Goal: Browse casually

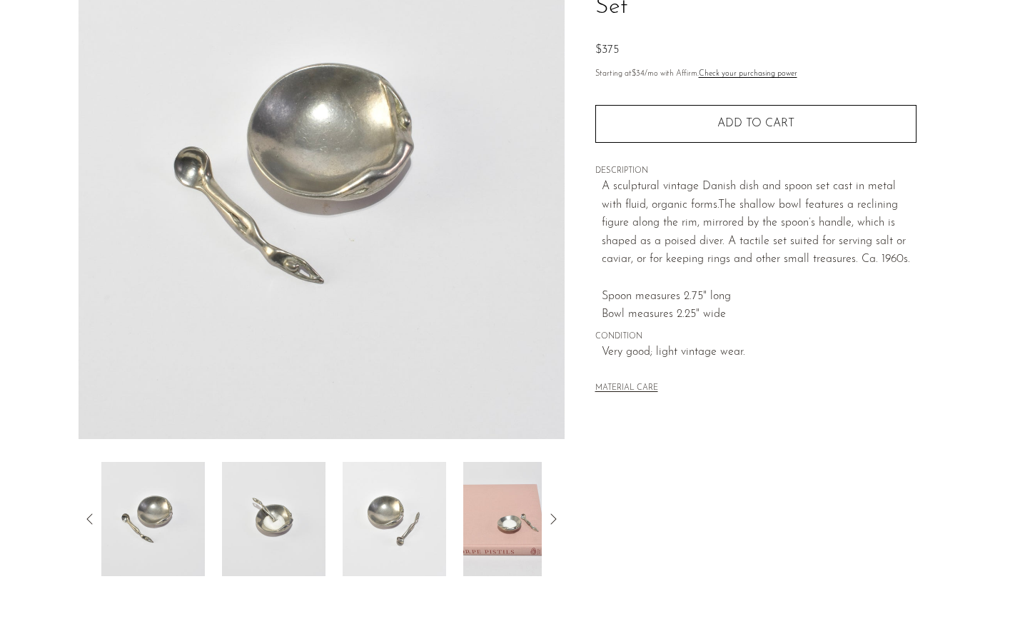
scroll to position [310, 0]
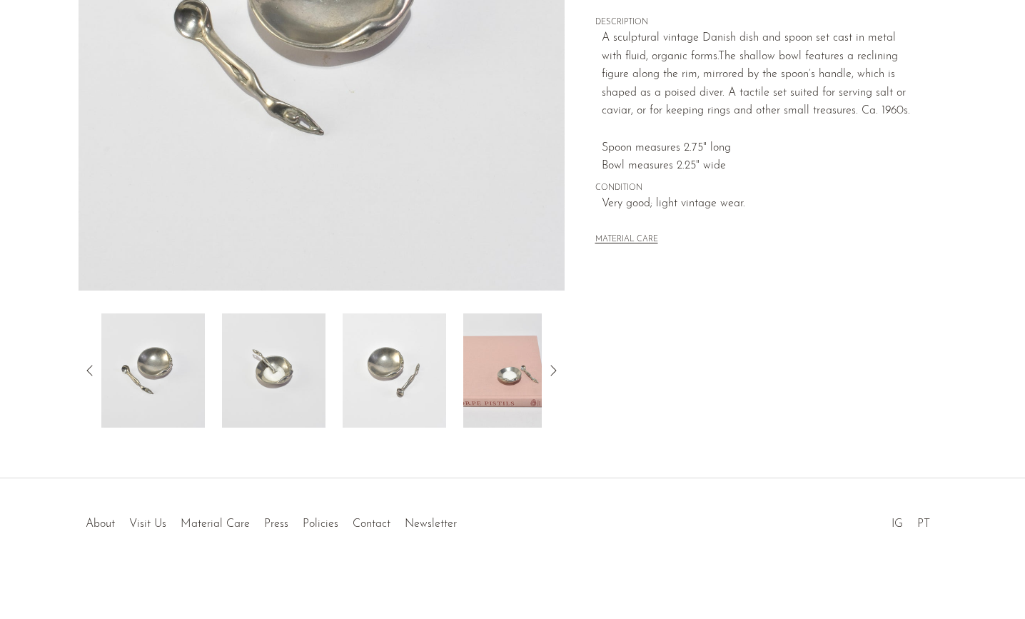
click at [554, 368] on icon at bounding box center [553, 370] width 6 height 11
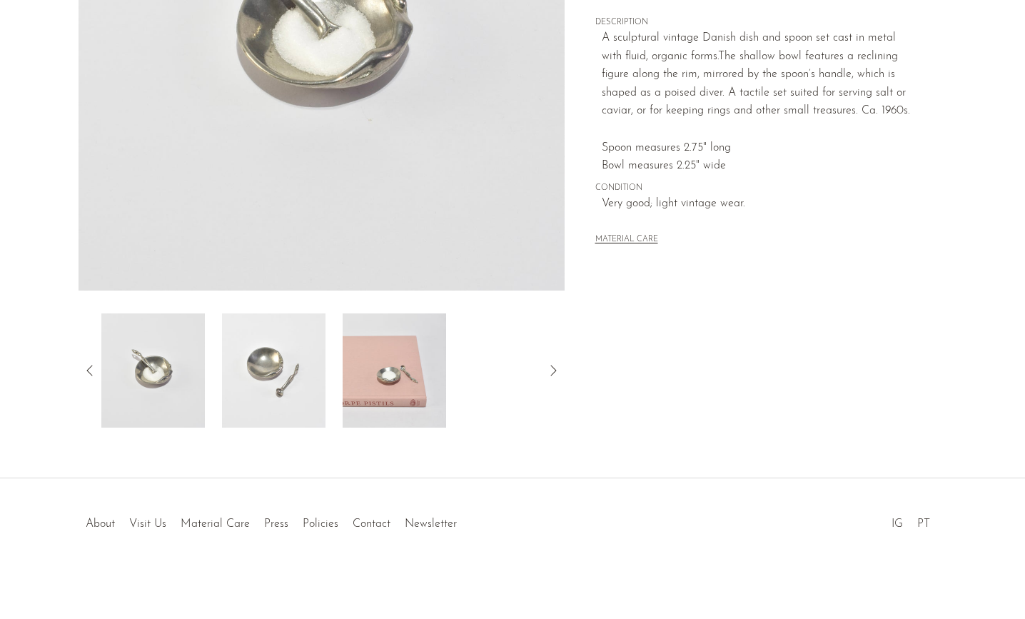
click at [402, 383] on img at bounding box center [394, 370] width 103 height 114
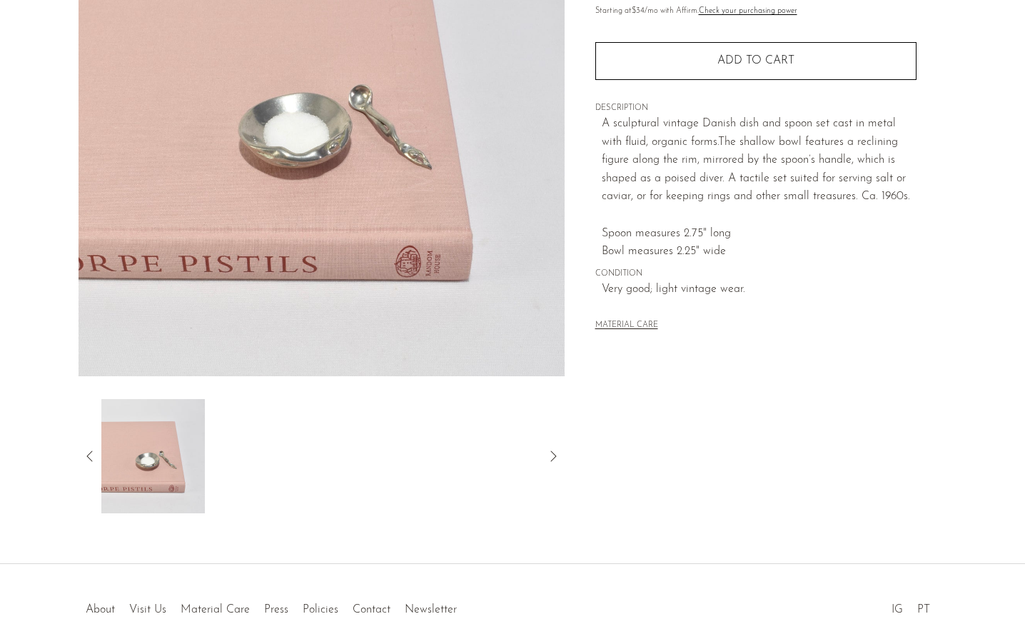
scroll to position [193, 0]
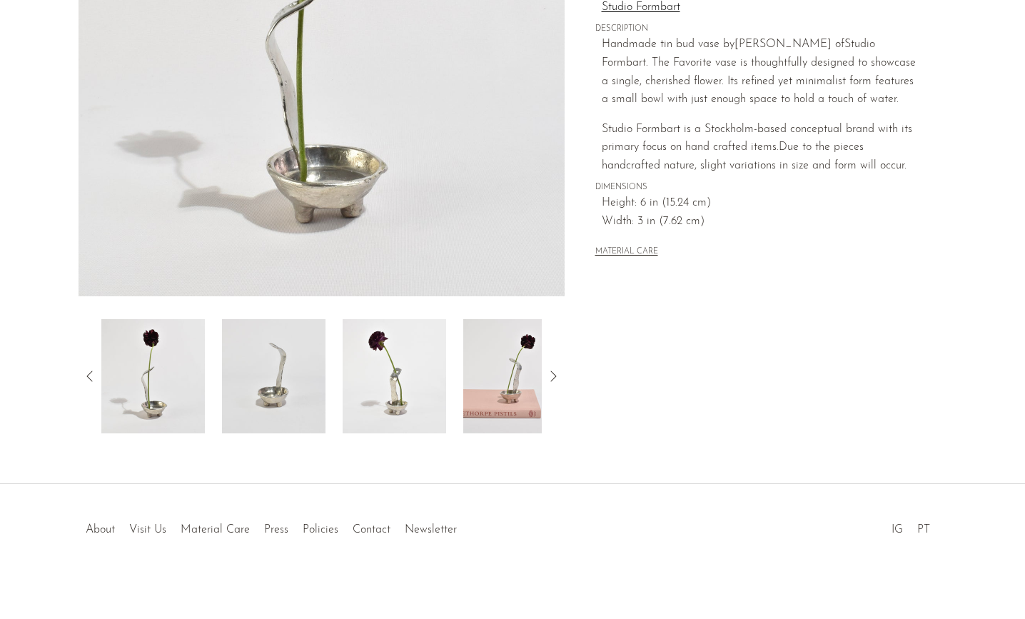
scroll to position [310, 0]
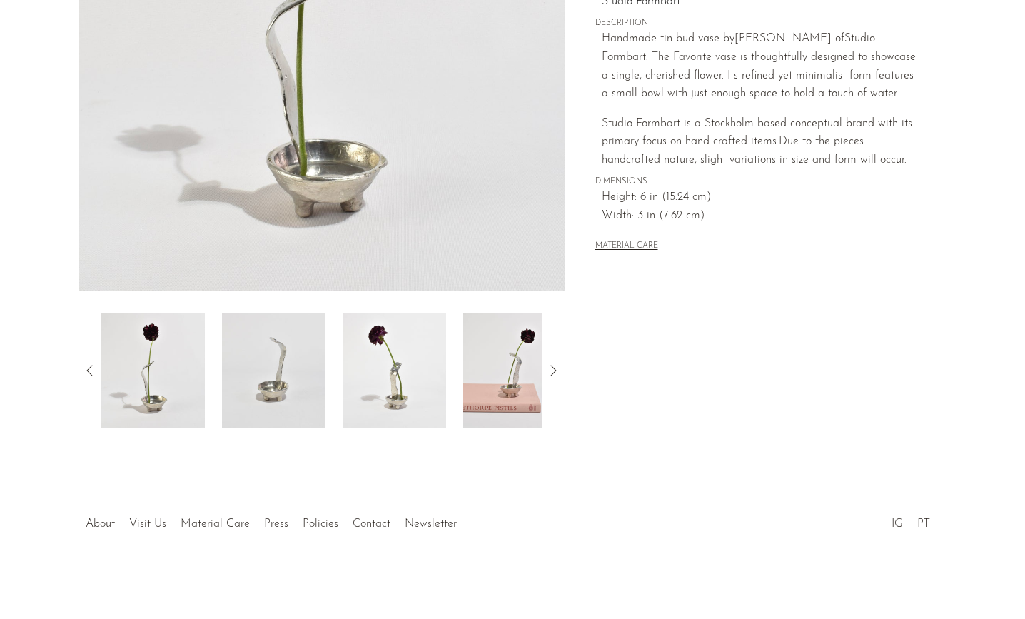
click at [553, 371] on icon at bounding box center [552, 370] width 17 height 17
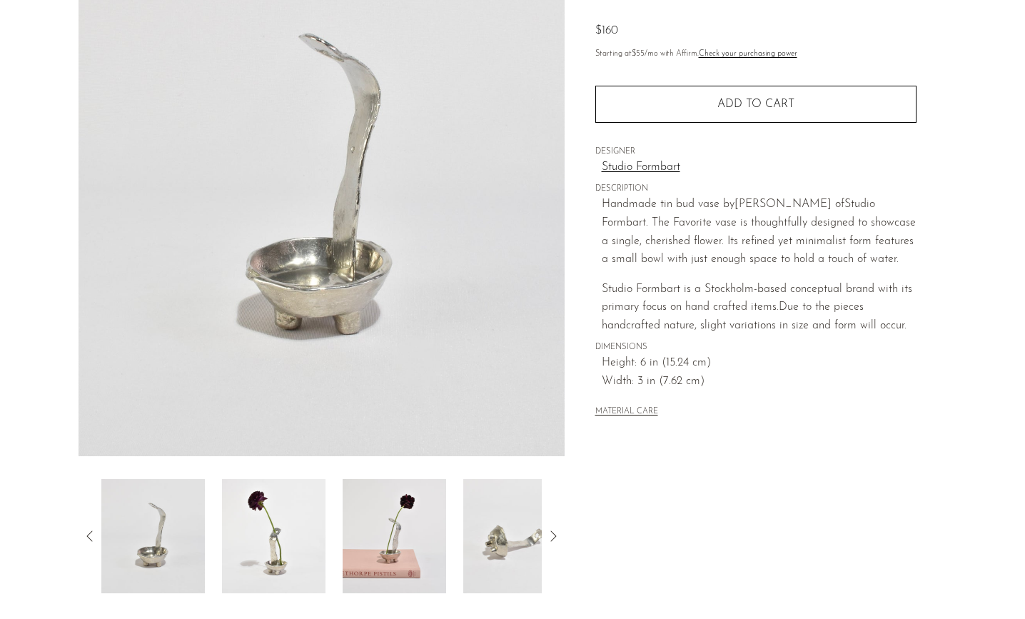
scroll to position [147, 0]
click at [552, 534] on icon at bounding box center [552, 533] width 17 height 17
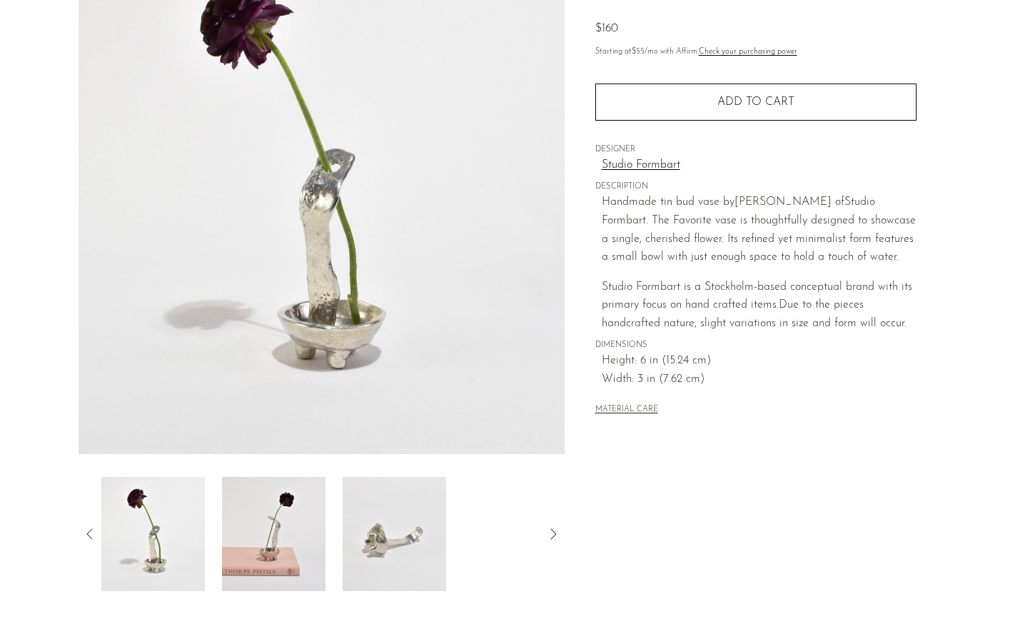
click at [552, 534] on icon at bounding box center [552, 533] width 17 height 17
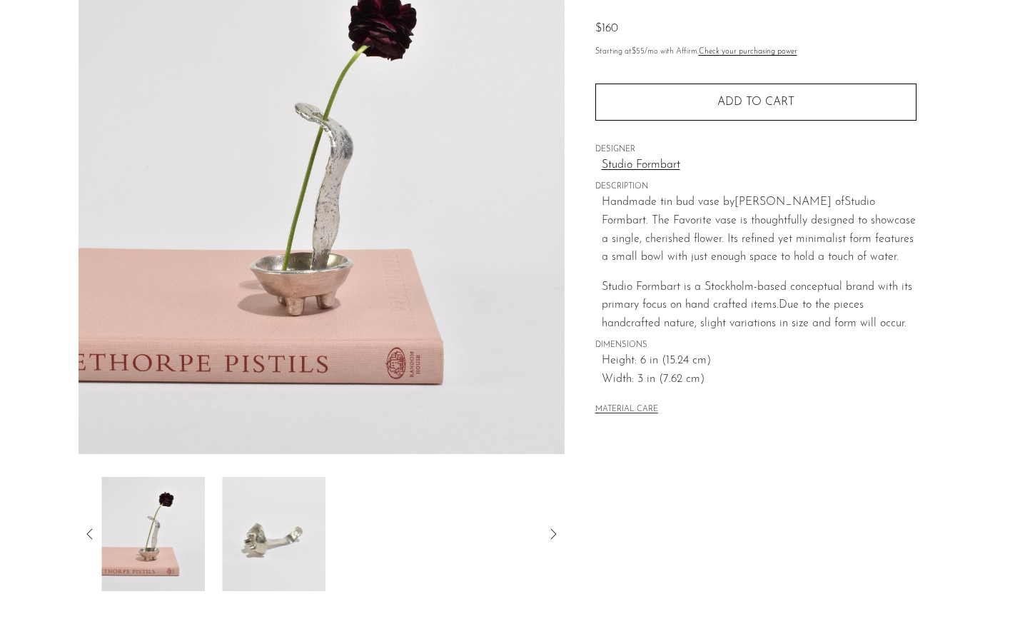
click at [552, 534] on icon at bounding box center [552, 533] width 17 height 17
